Goal: Task Accomplishment & Management: Manage account settings

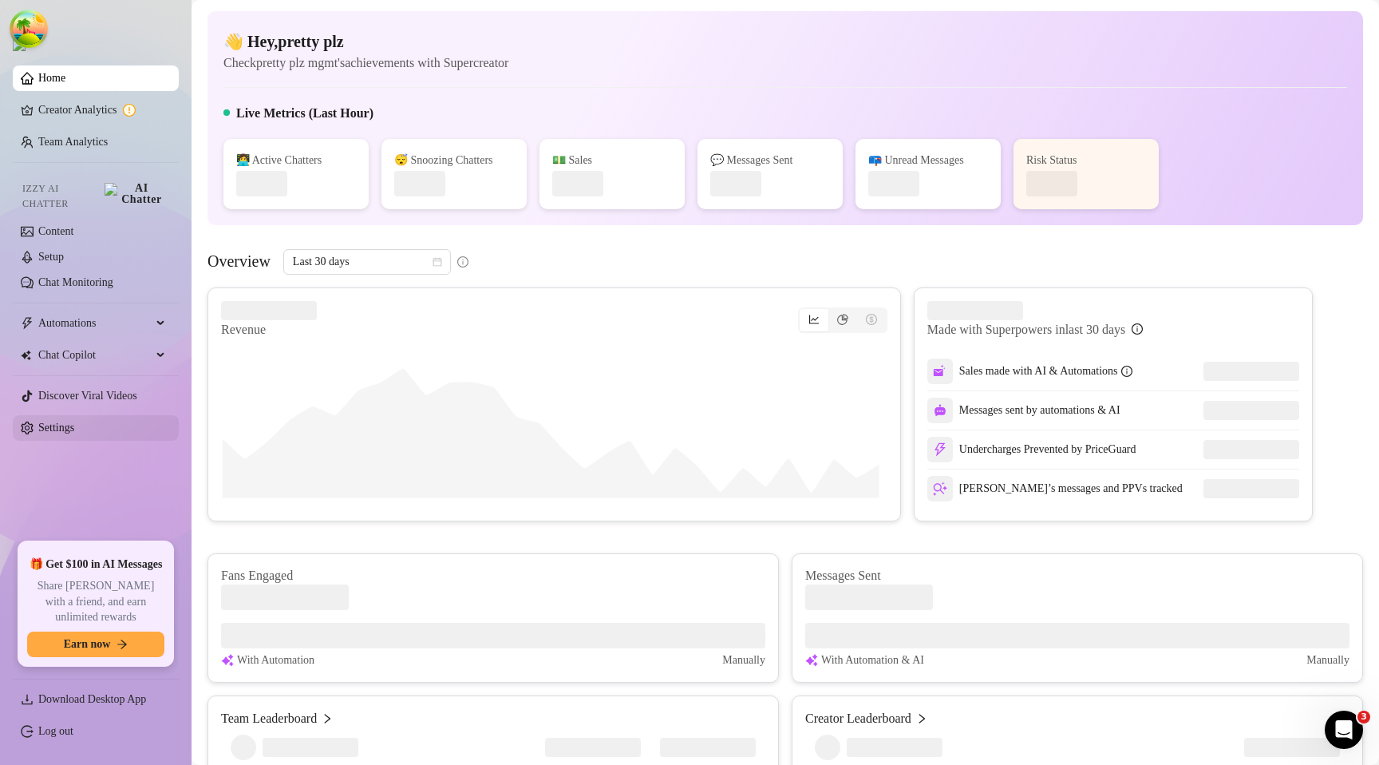
click at [74, 421] on link "Settings" at bounding box center [56, 427] width 36 height 12
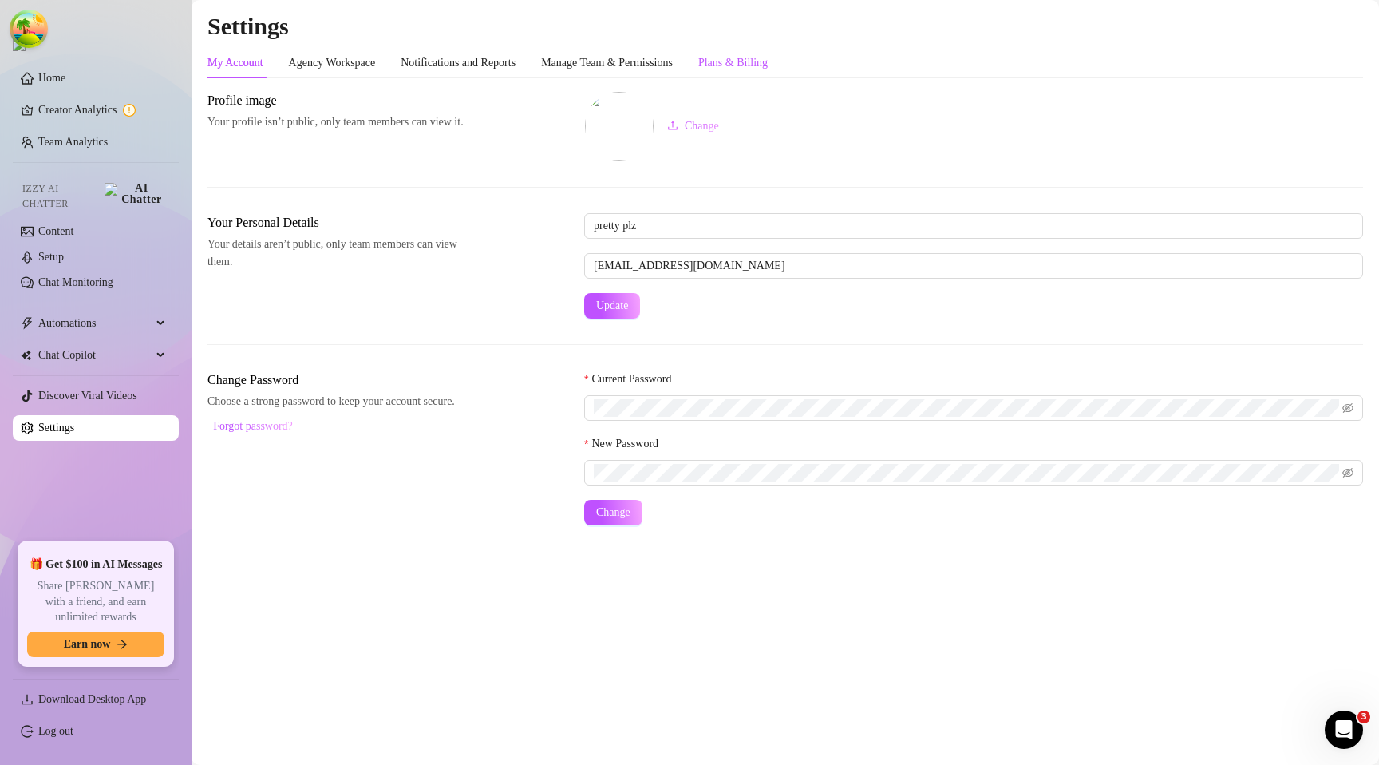
click at [763, 66] on div "Plans & Billing" at bounding box center [732, 63] width 69 height 18
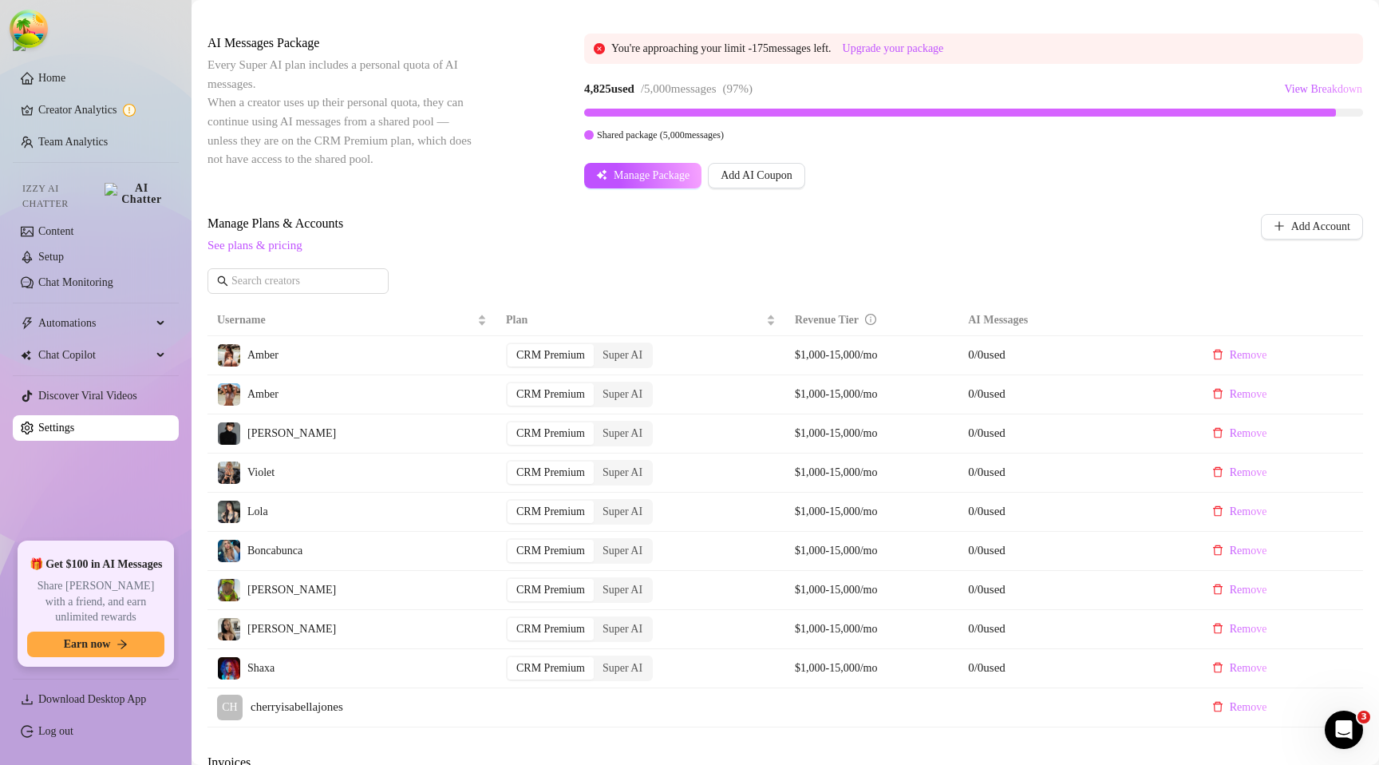
scroll to position [188, 0]
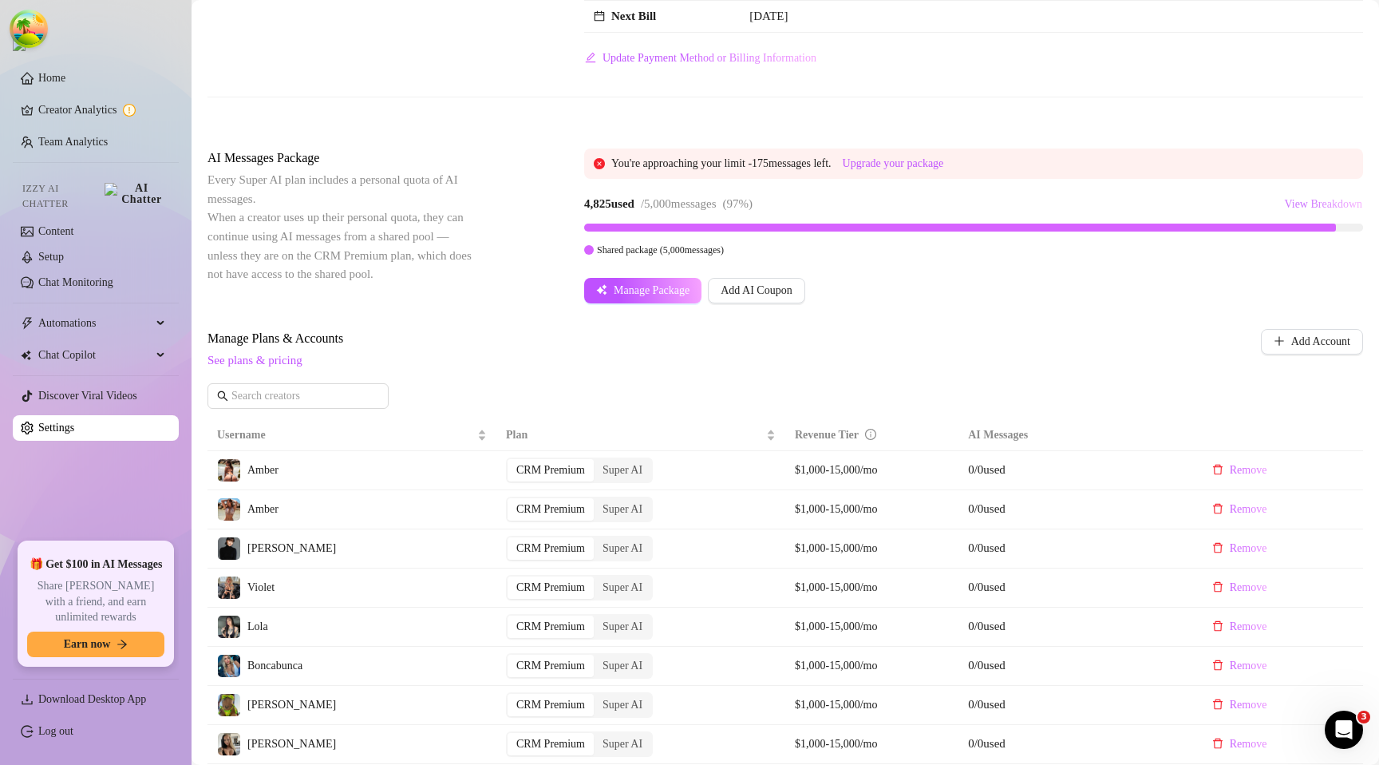
click at [1307, 204] on span "View Breakdown" at bounding box center [1323, 204] width 78 height 13
click at [1080, 121] on div "Billing Overview Creator Plans 0 x Super AI, 9 x CRM Premium AI Message Package…" at bounding box center [786, 12] width 1156 height 219
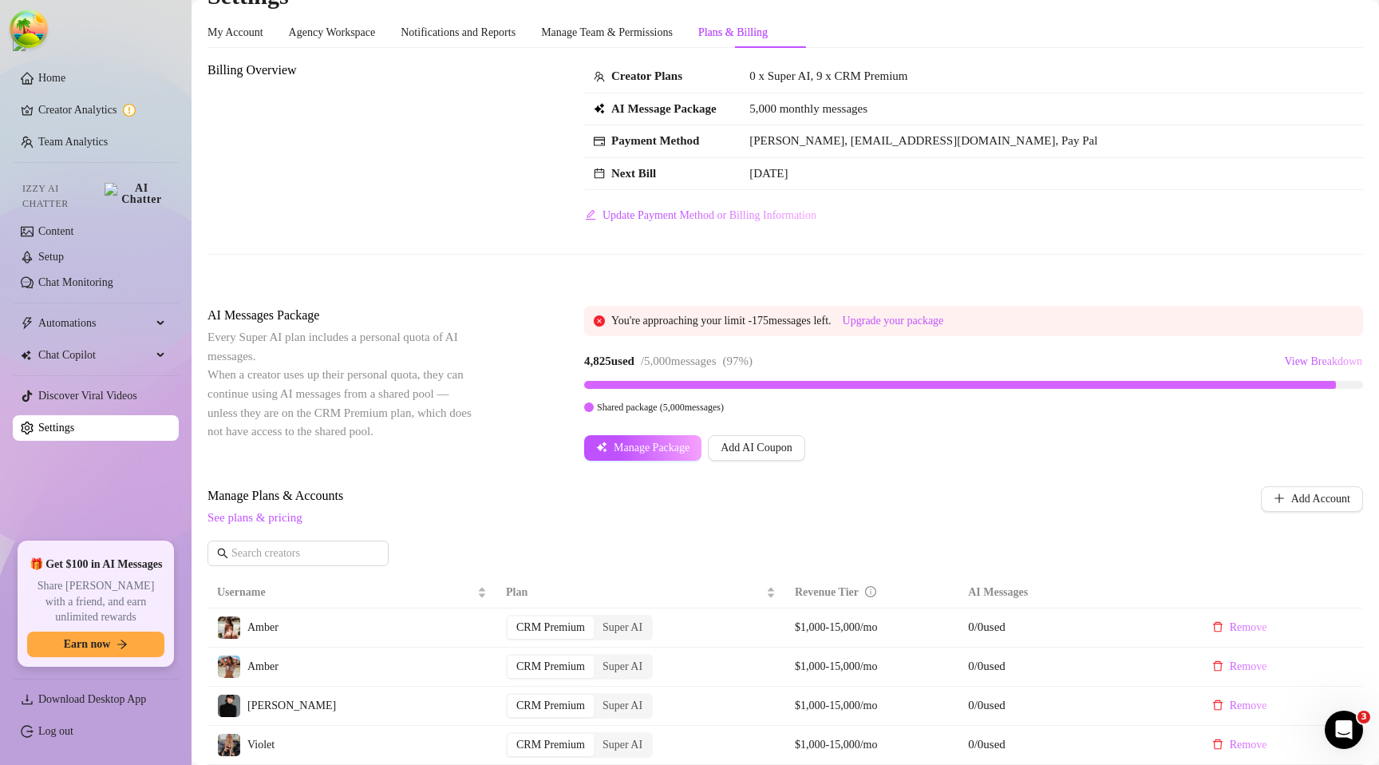
scroll to position [0, 0]
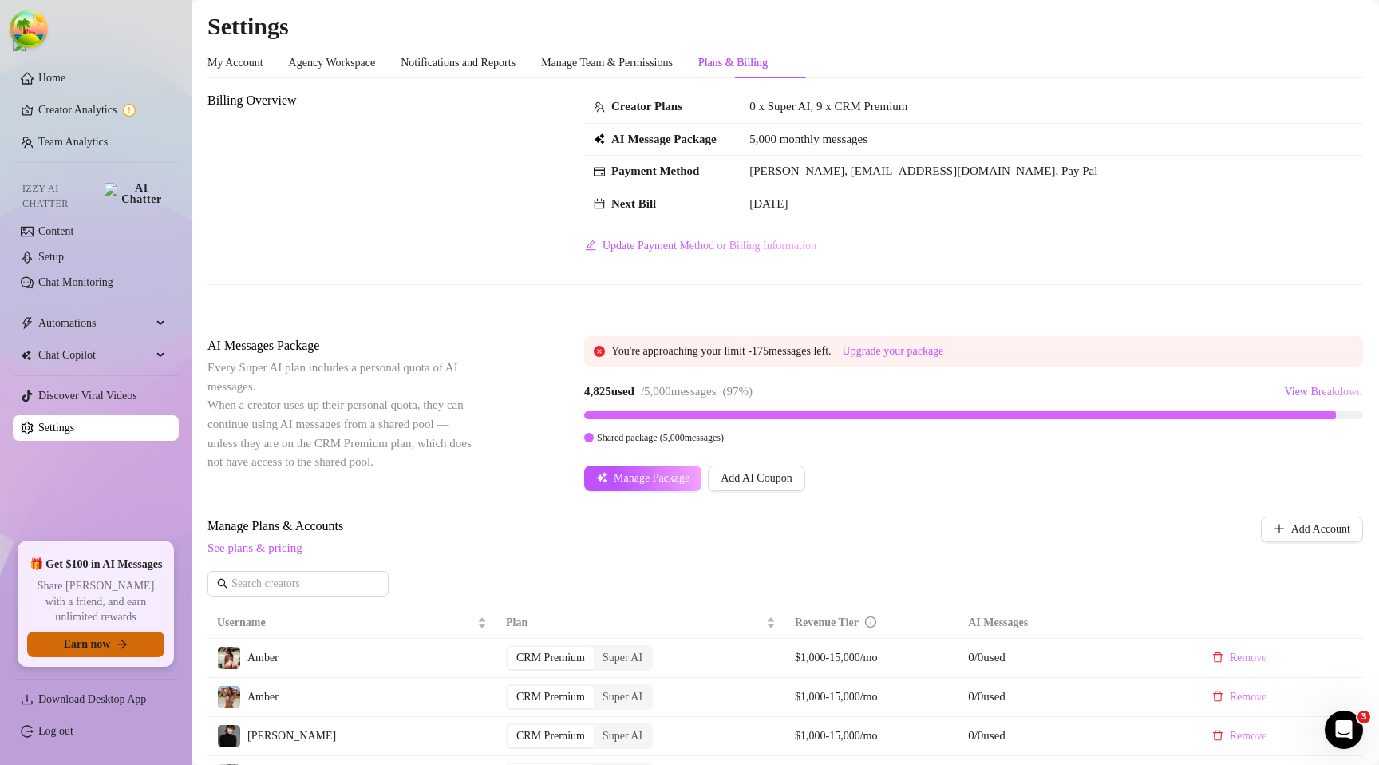
click at [85, 649] on span "Earn now" at bounding box center [87, 644] width 47 height 13
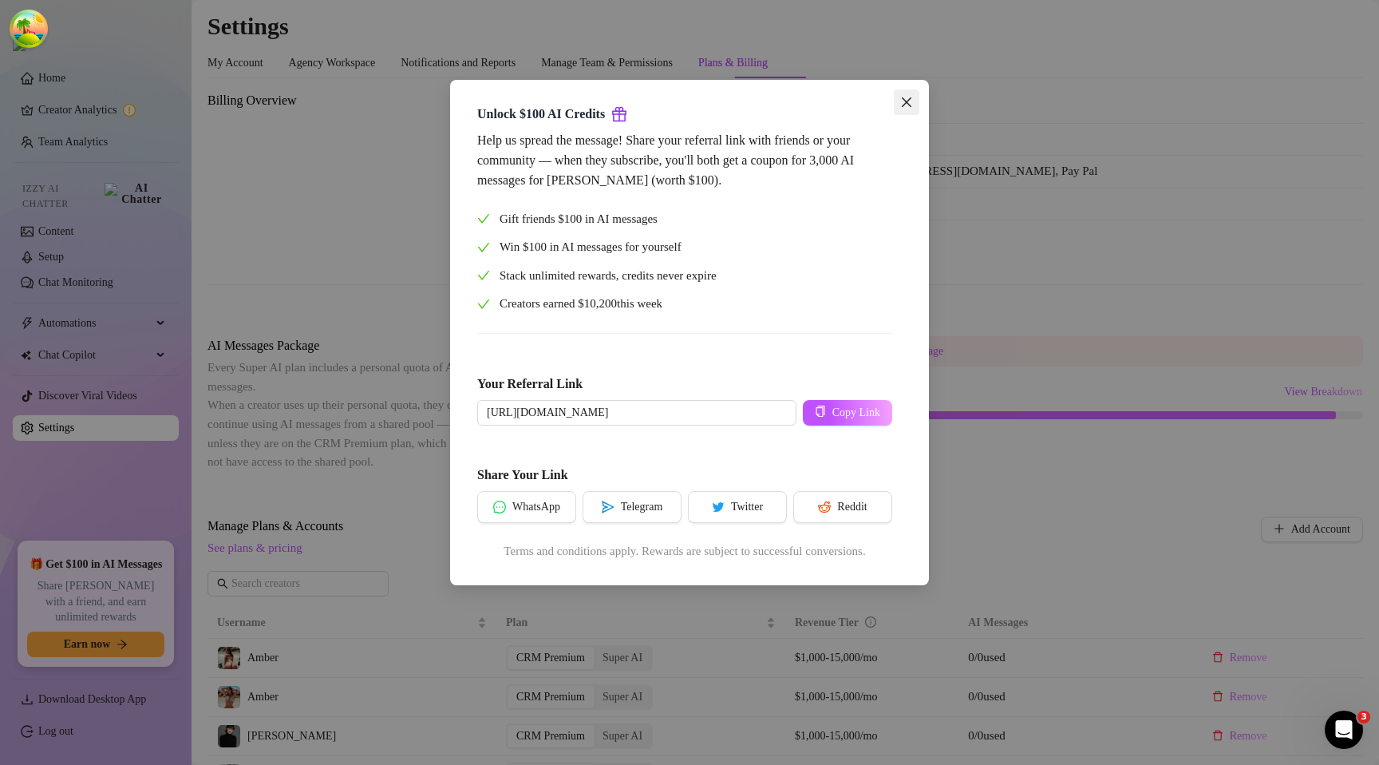
click at [908, 100] on icon "close" at bounding box center [906, 102] width 13 height 13
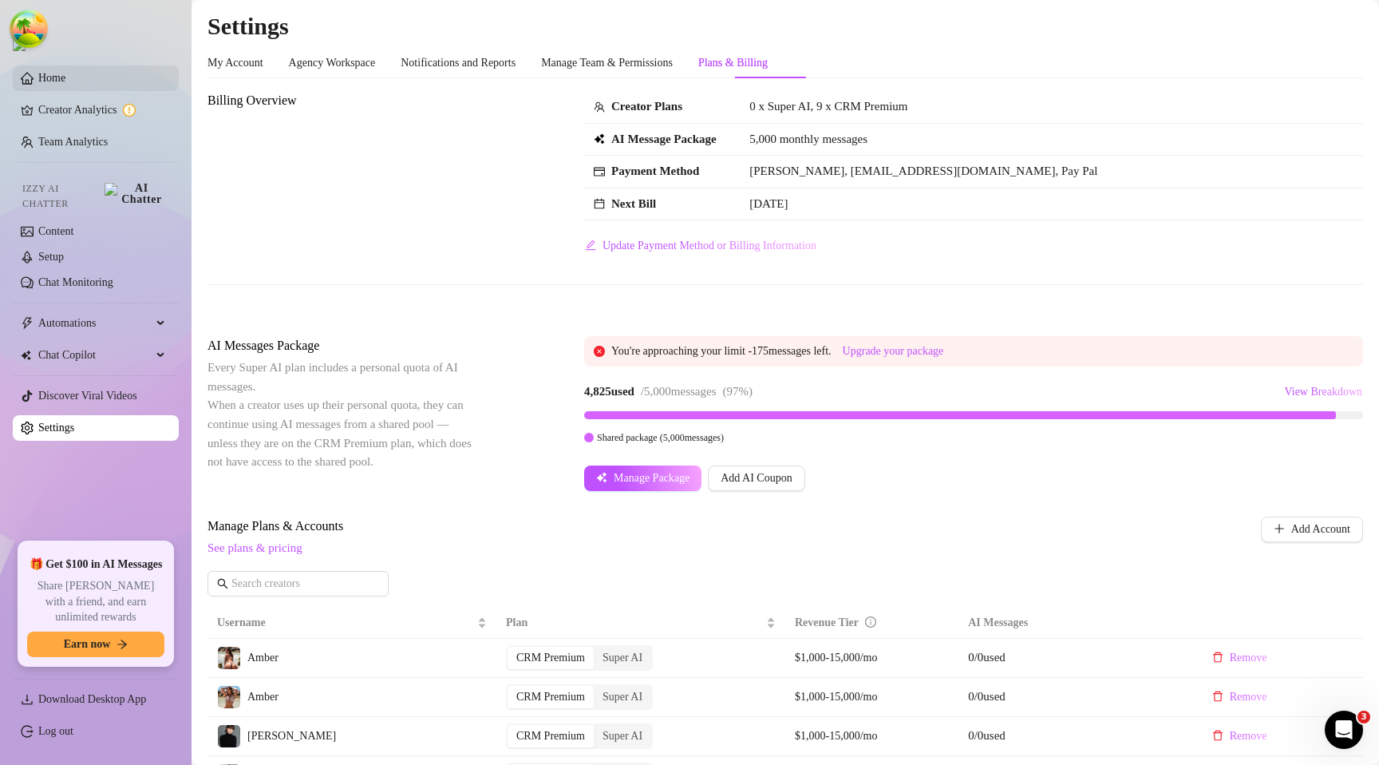
click at [65, 84] on link "Home" at bounding box center [51, 78] width 27 height 12
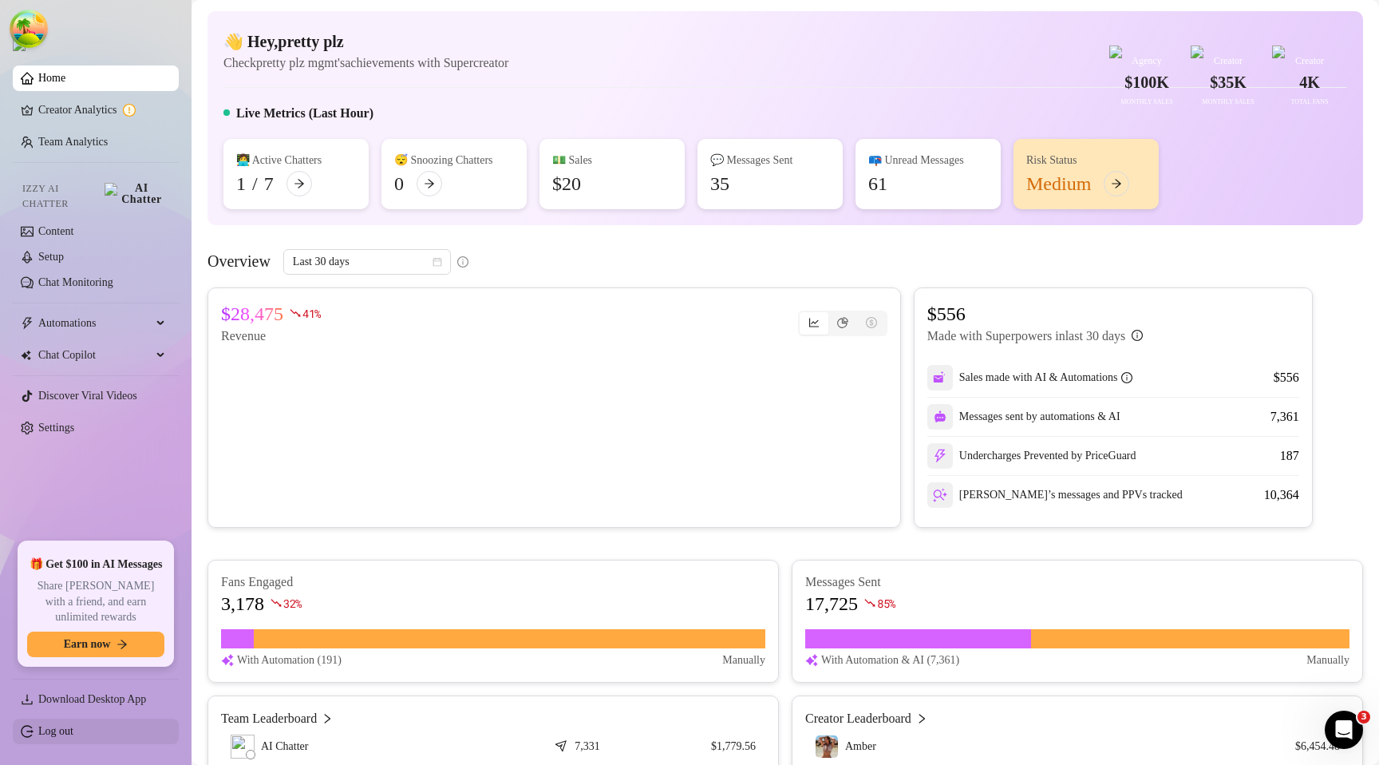
click at [73, 729] on link "Log out" at bounding box center [55, 731] width 35 height 12
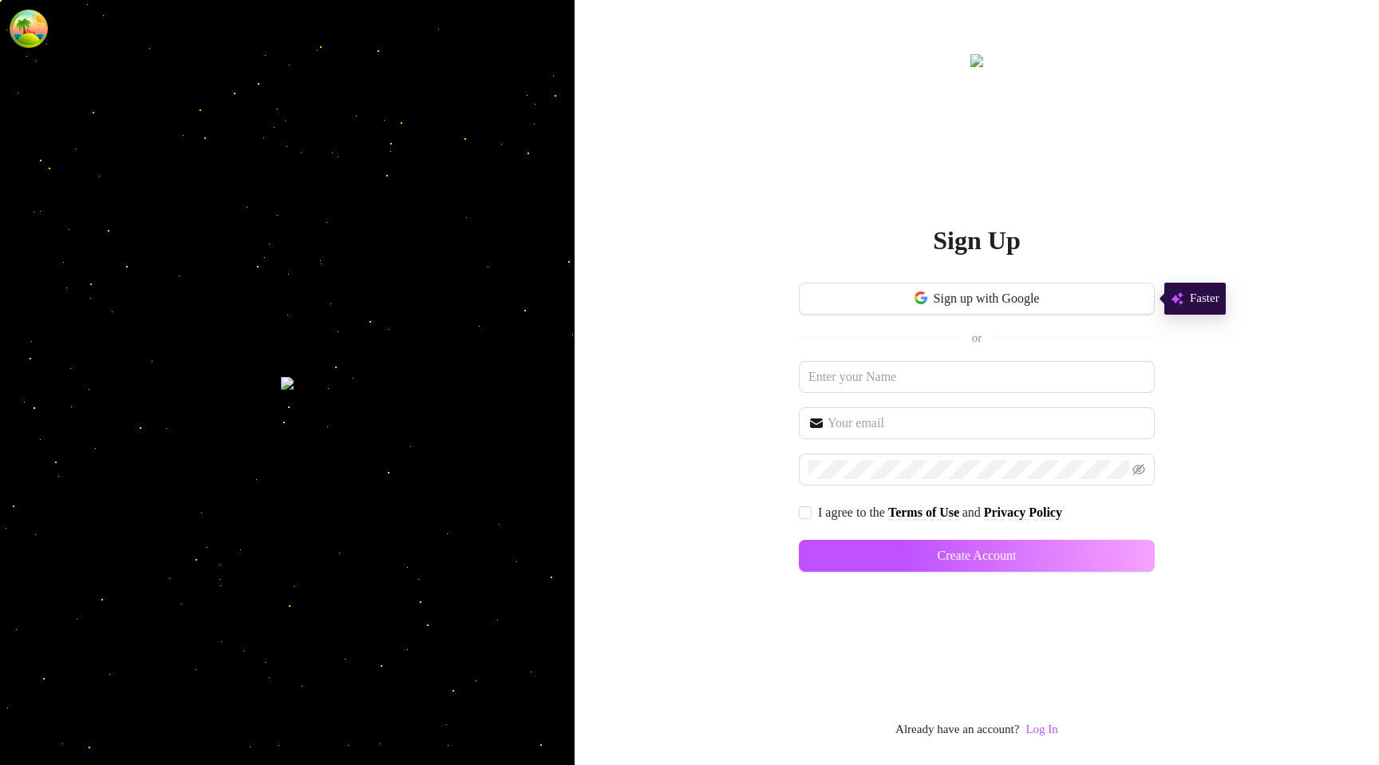
click at [1042, 720] on link "Log In" at bounding box center [1042, 729] width 32 height 19
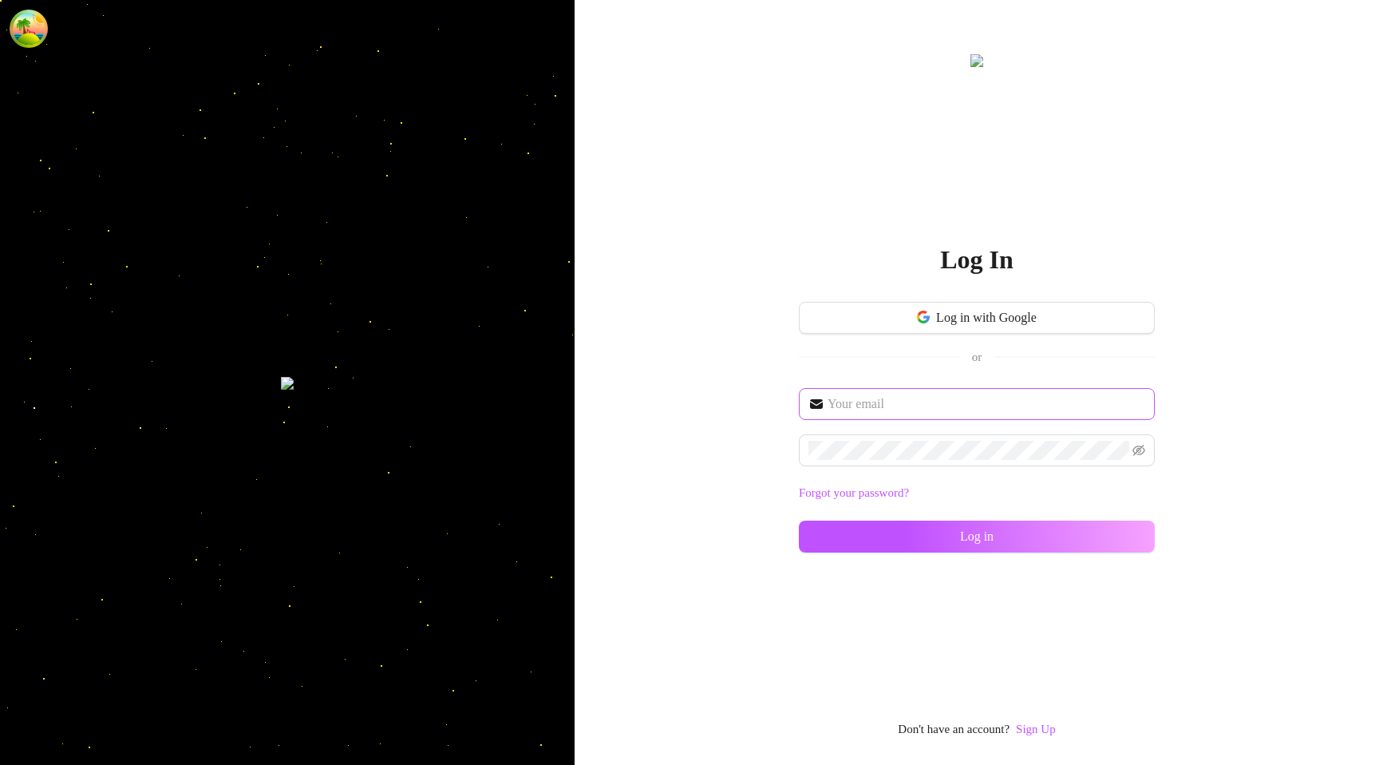
click at [892, 413] on span at bounding box center [977, 404] width 356 height 32
click at [886, 406] on input "text" at bounding box center [987, 403] width 318 height 19
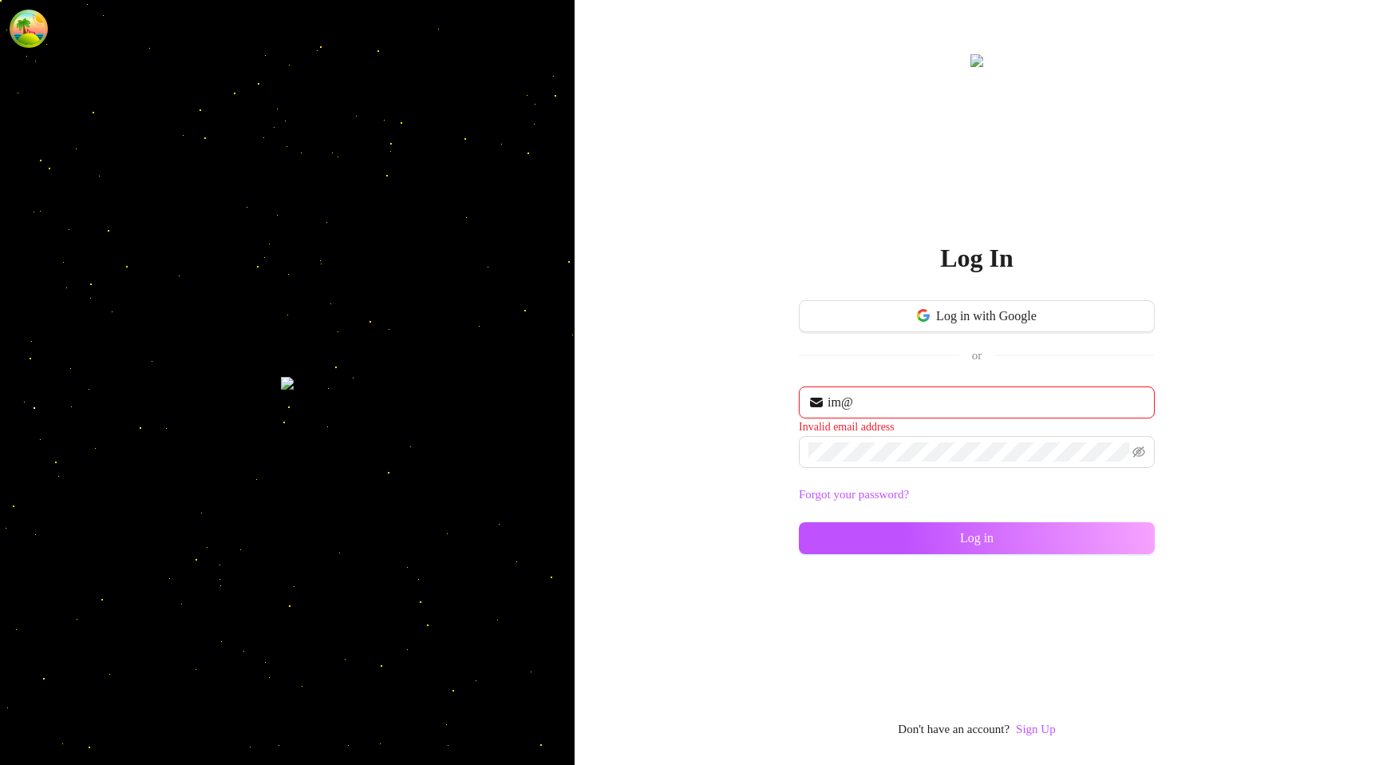
type input "[EMAIL_ADDRESS][DOMAIN_NAME]"
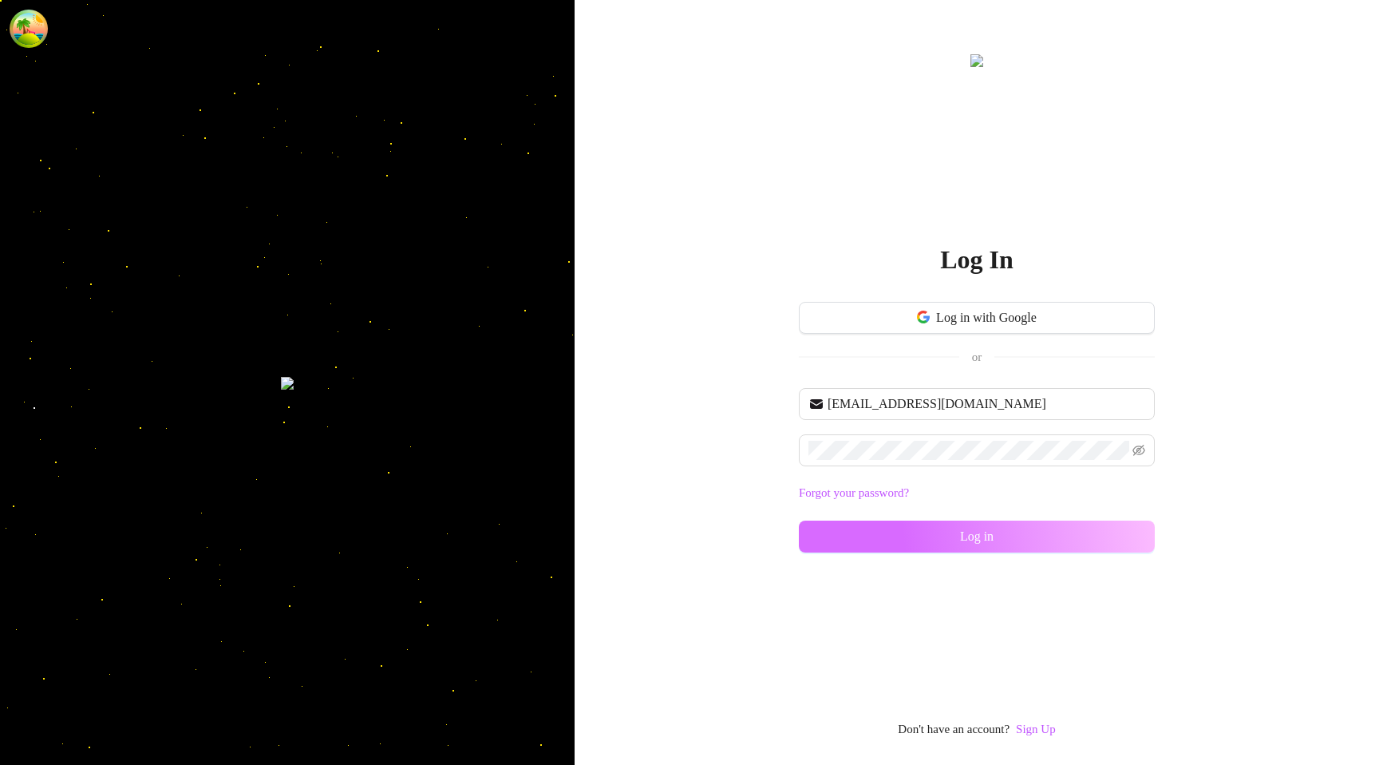
click at [867, 536] on button "Log in" at bounding box center [977, 536] width 356 height 32
